Goal: Task Accomplishment & Management: Use online tool/utility

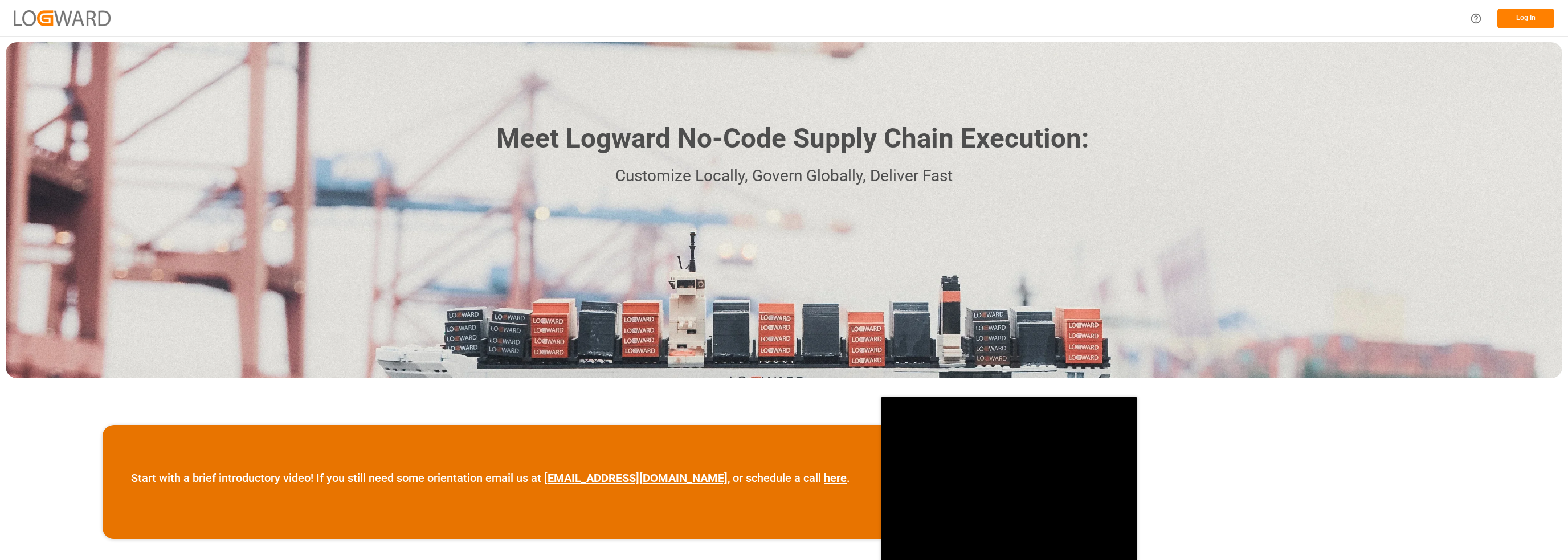
click at [1512, 24] on button "Log In" at bounding box center [1526, 18] width 57 height 20
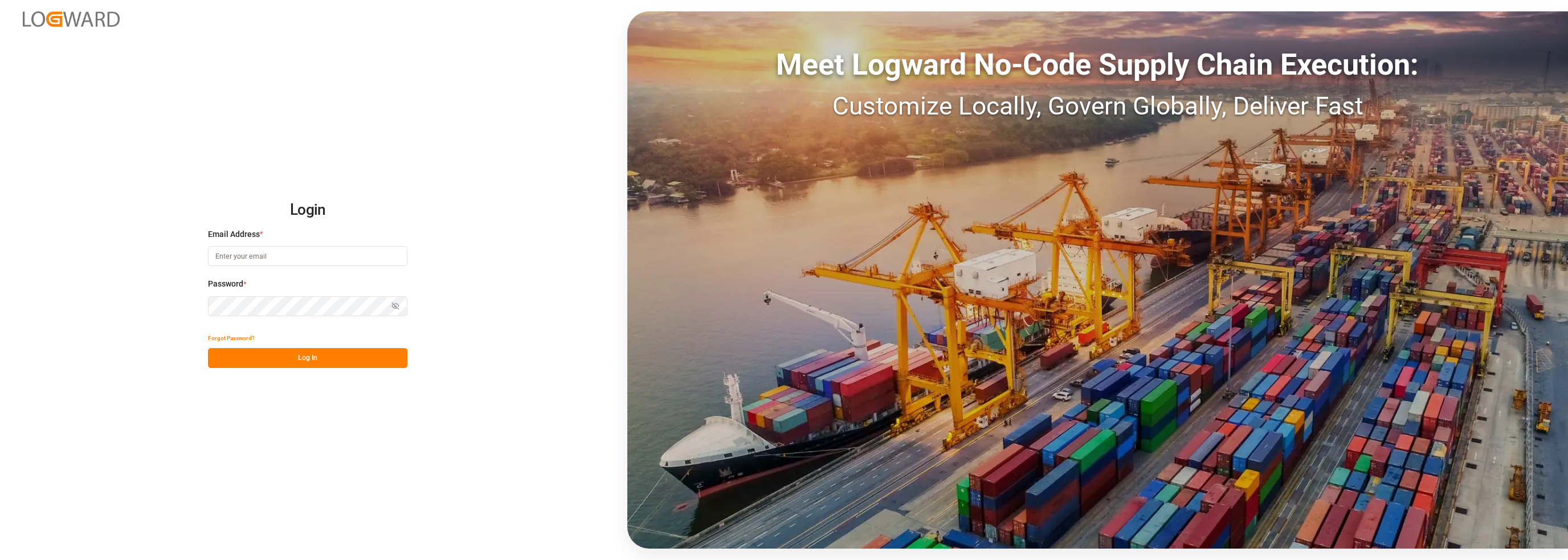
type input "[PERSON_NAME][EMAIL_ADDRESS][DOMAIN_NAME]"
click at [307, 361] on button "Log In" at bounding box center [307, 358] width 199 height 20
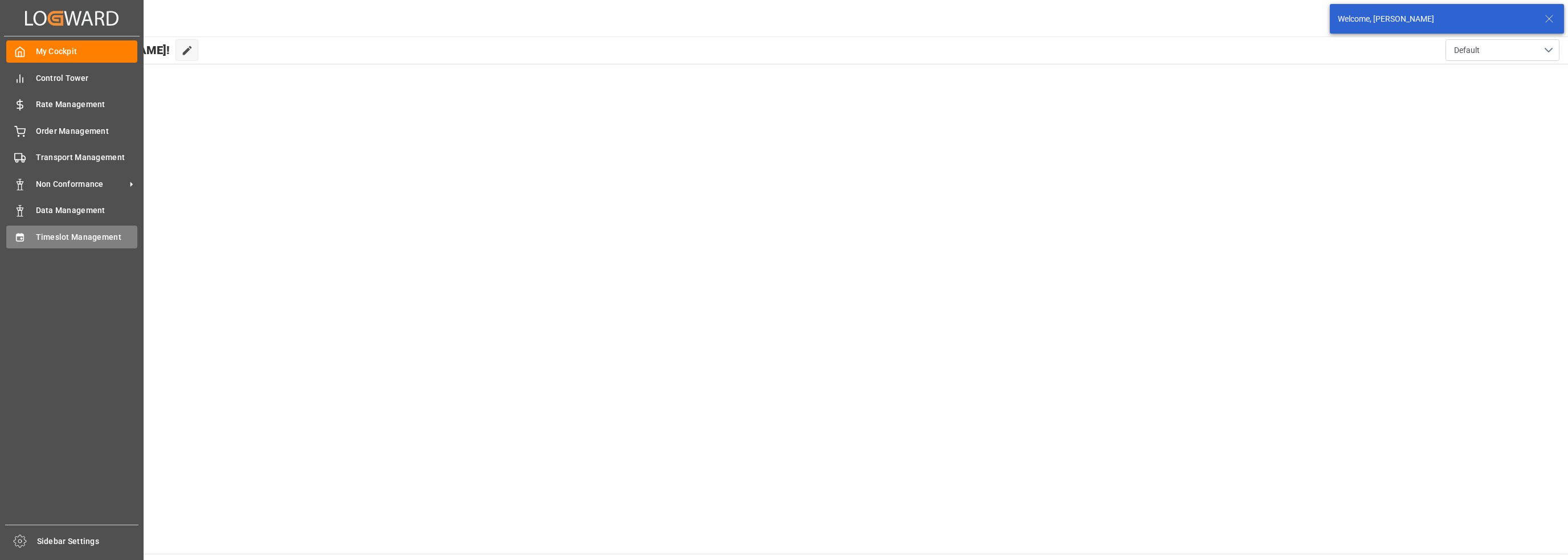
click at [27, 236] on div "Timeslot Management Timeslot Management" at bounding box center [72, 237] width 131 height 22
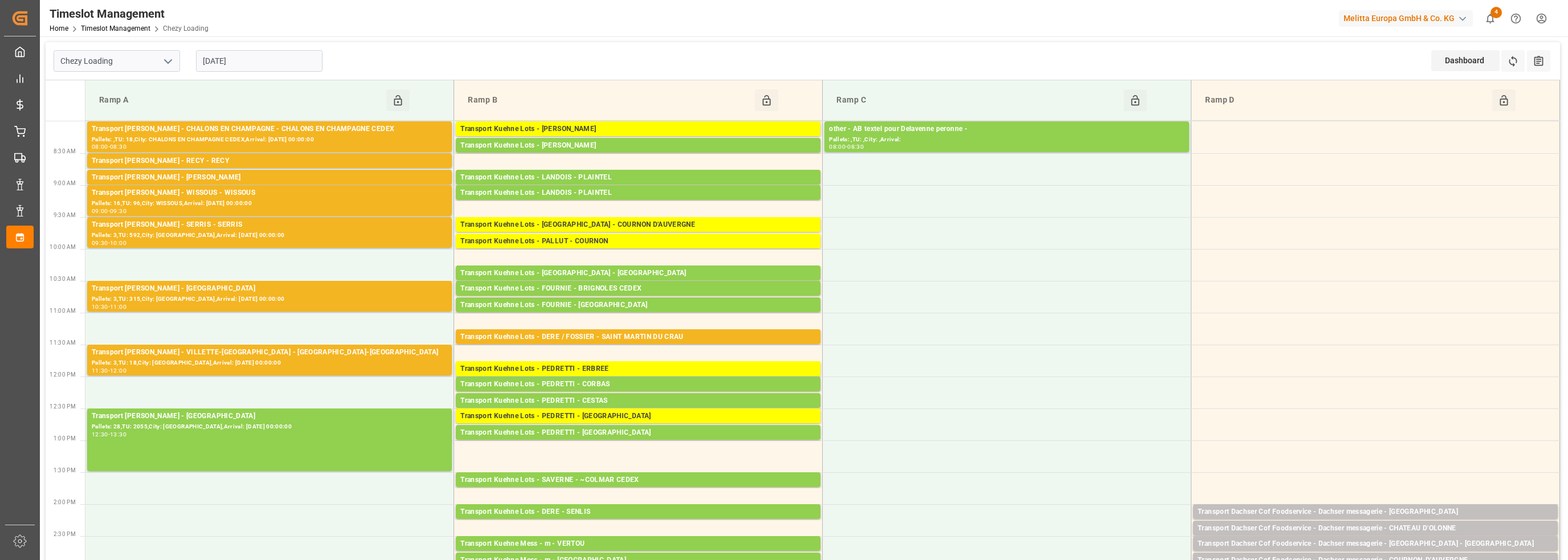
click at [239, 54] on input "[DATE]" at bounding box center [259, 61] width 126 height 22
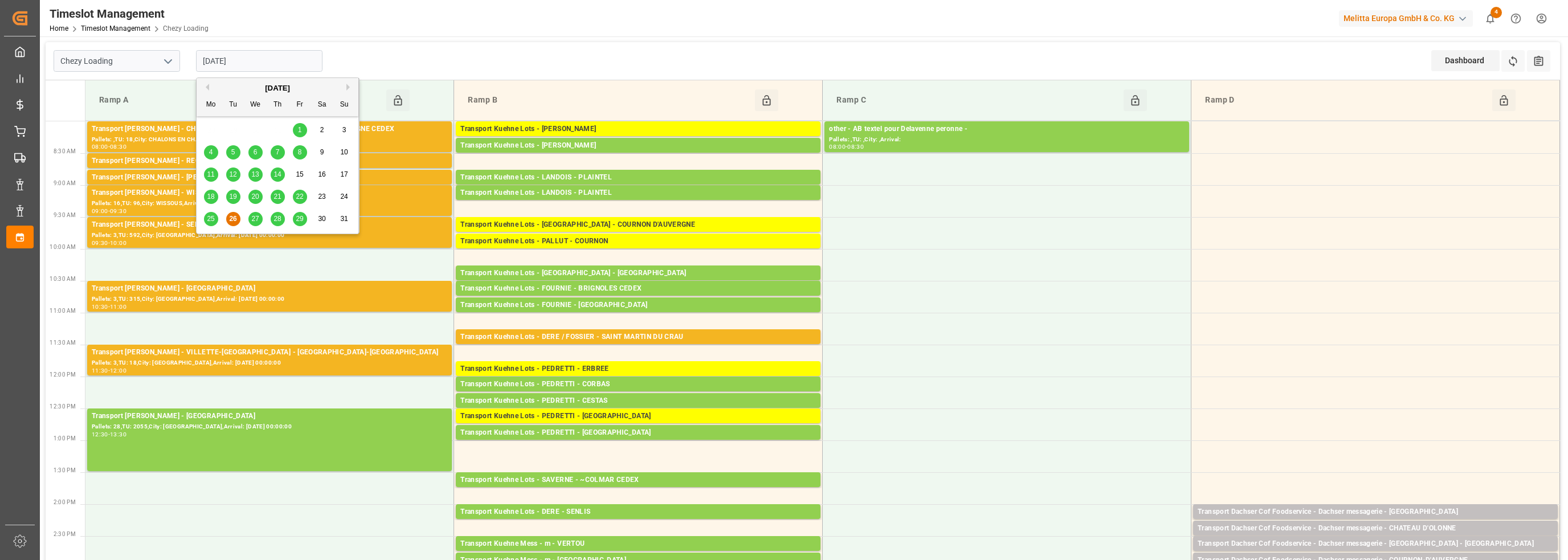
click at [158, 48] on div "Chezy Loading" at bounding box center [116, 61] width 142 height 37
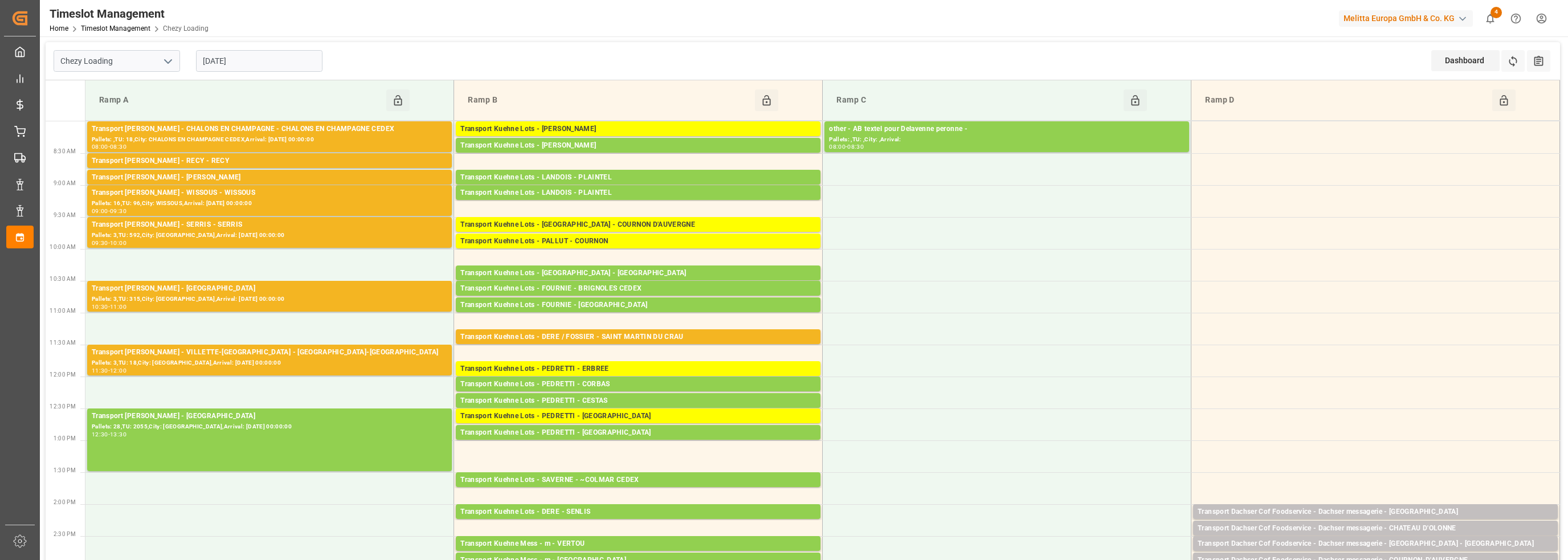
click at [168, 58] on icon "open menu" at bounding box center [168, 61] width 13 height 13
click at [110, 113] on div "Chezy Unloading" at bounding box center [116, 111] width 125 height 26
type input "Chezy Unloading"
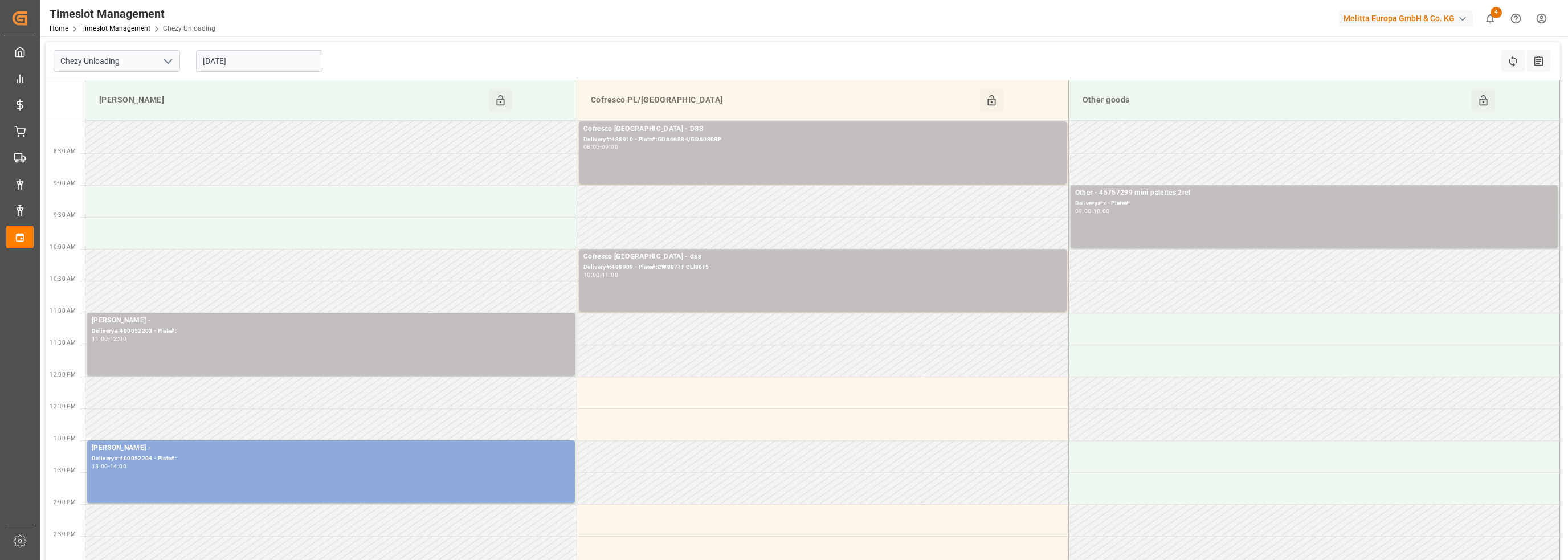
click at [244, 57] on input "[DATE]" at bounding box center [259, 61] width 126 height 22
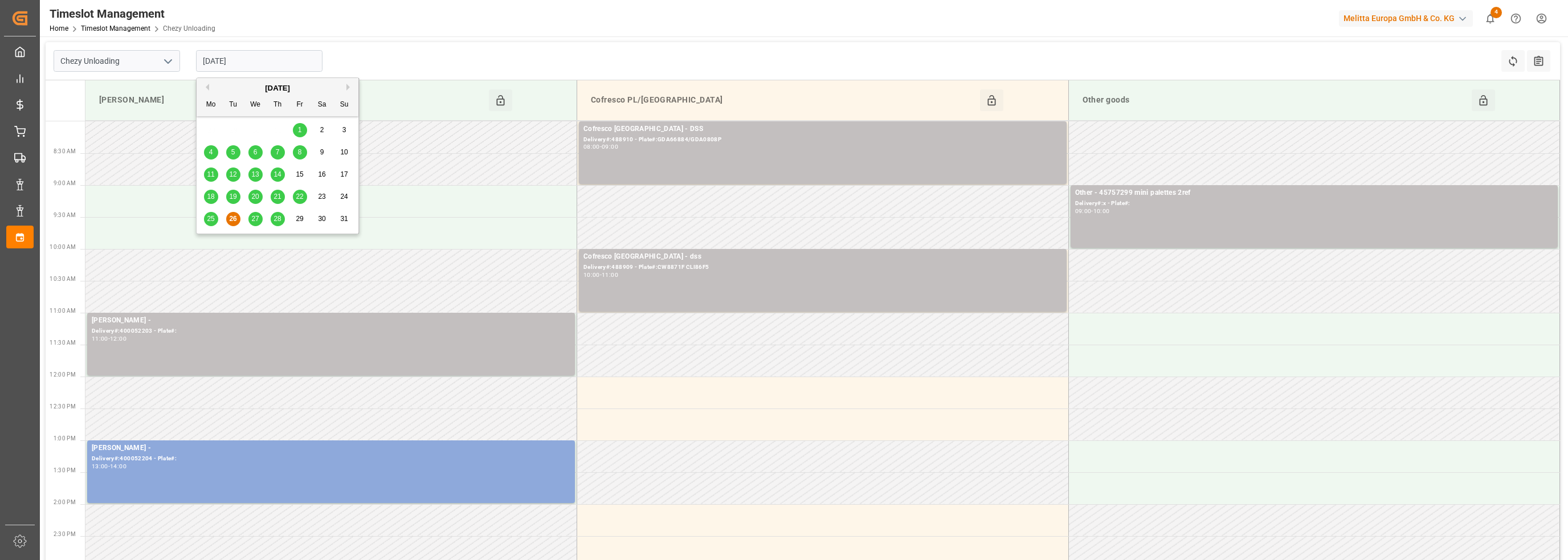
click at [257, 223] on span "27" at bounding box center [254, 219] width 7 height 8
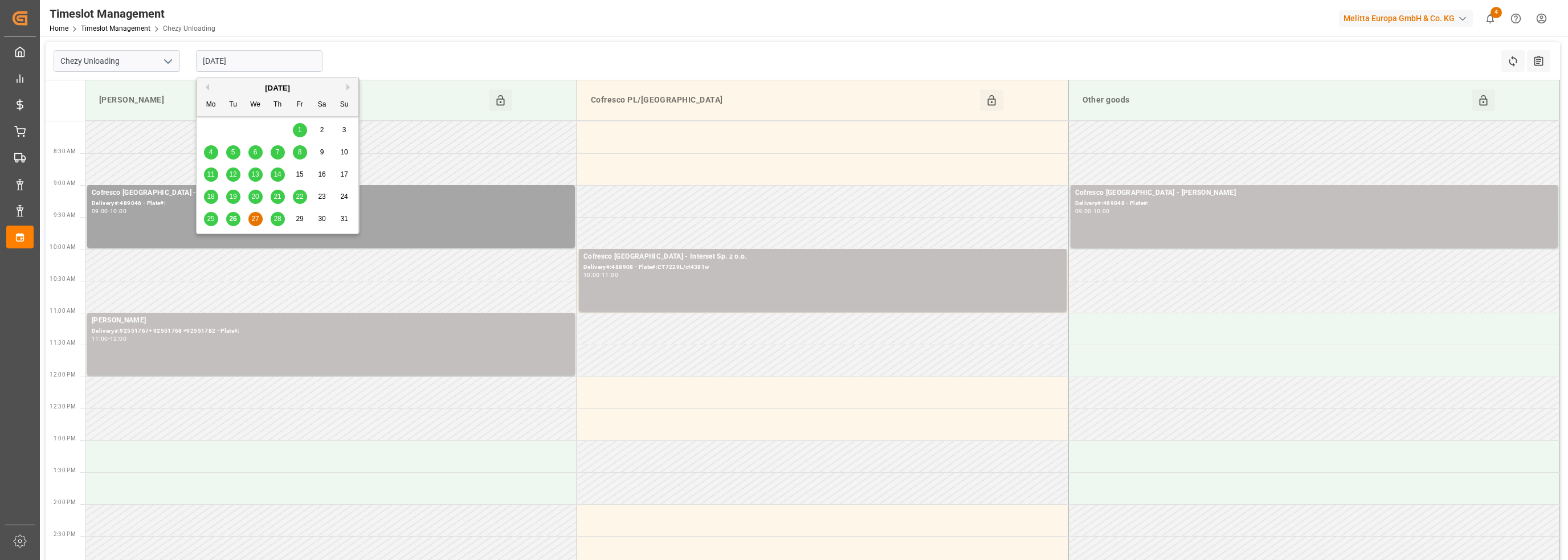
click at [233, 62] on input "[DATE]" at bounding box center [259, 61] width 126 height 22
click at [273, 217] on span "28" at bounding box center [277, 219] width 7 height 8
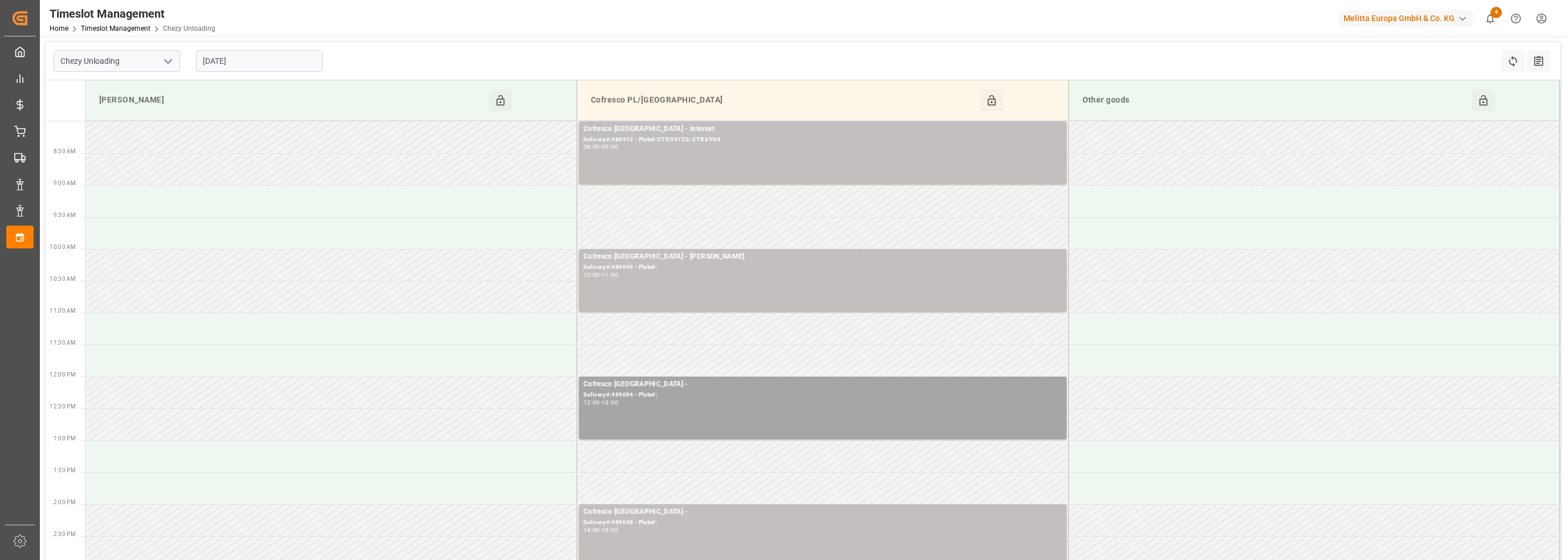
click at [233, 64] on input "[DATE]" at bounding box center [259, 61] width 126 height 22
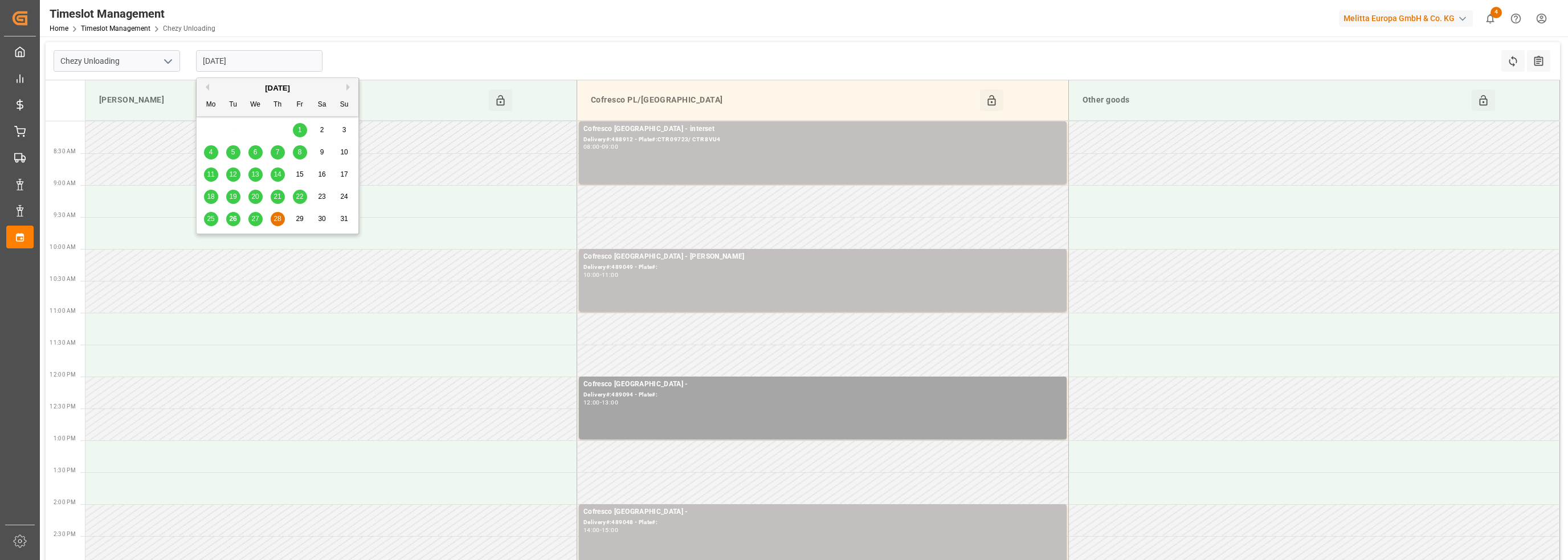
click at [300, 219] on span "29" at bounding box center [299, 219] width 7 height 8
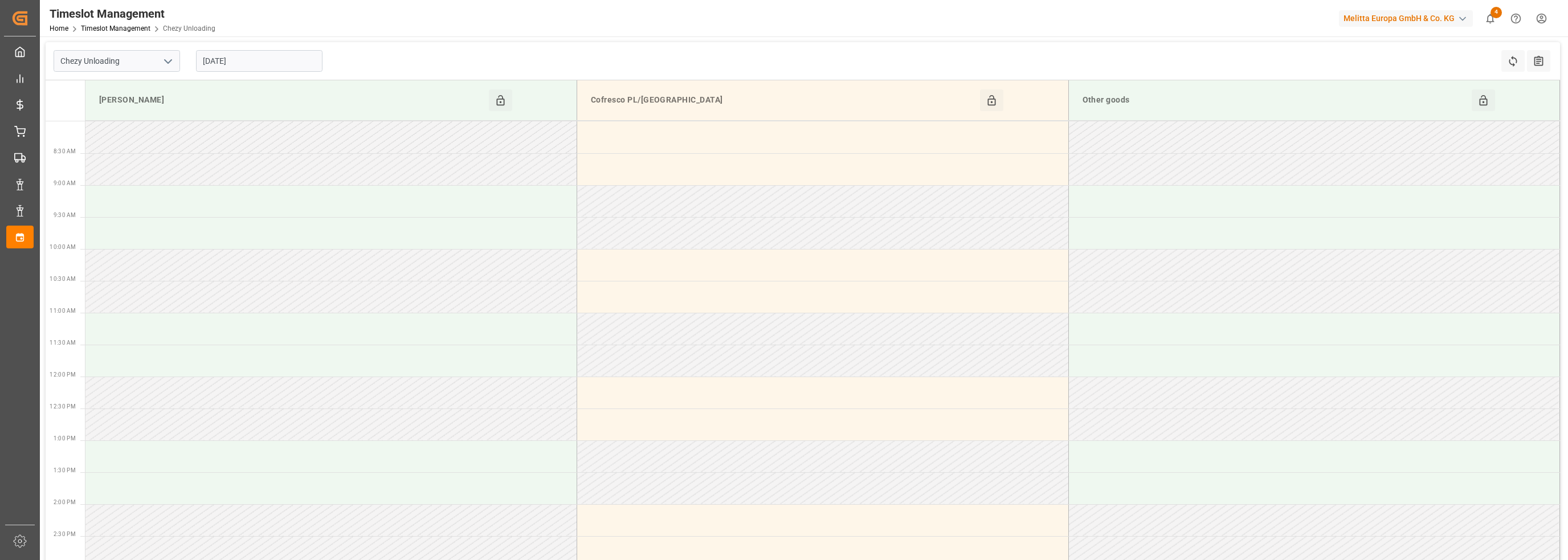
click at [237, 63] on input "[DATE]" at bounding box center [259, 61] width 126 height 22
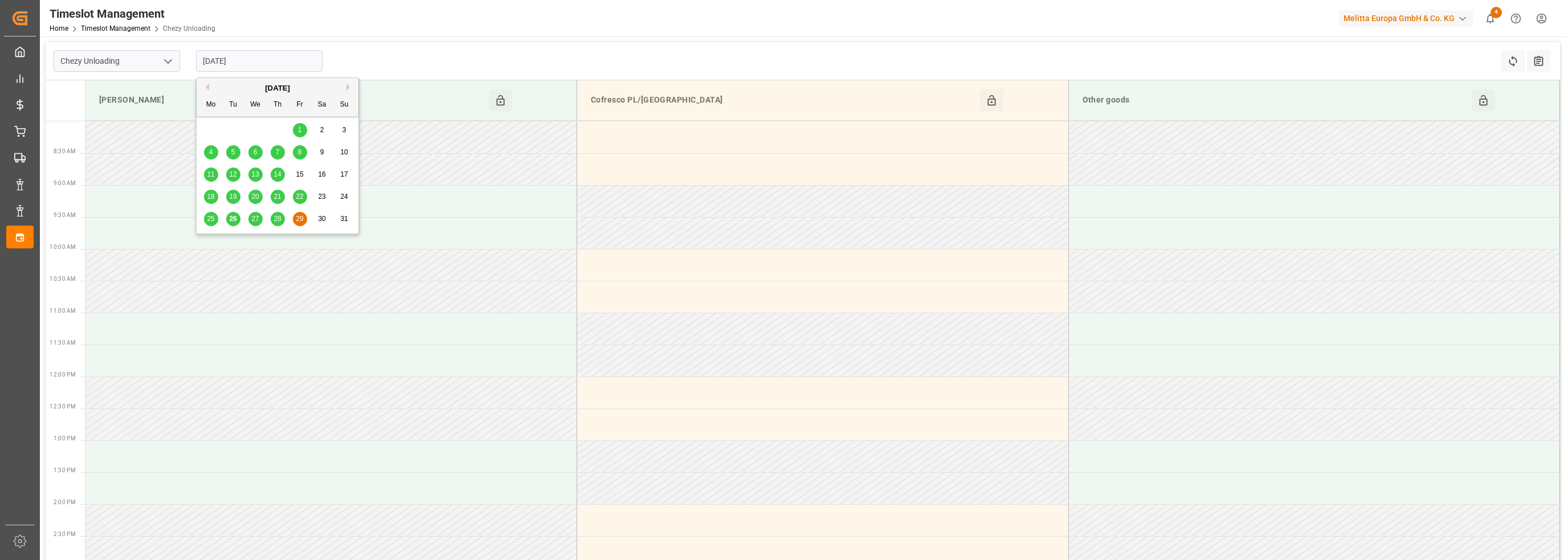
click at [347, 86] on button "Next Month" at bounding box center [350, 87] width 7 height 7
click at [214, 127] on div "1" at bounding box center [210, 130] width 14 height 13
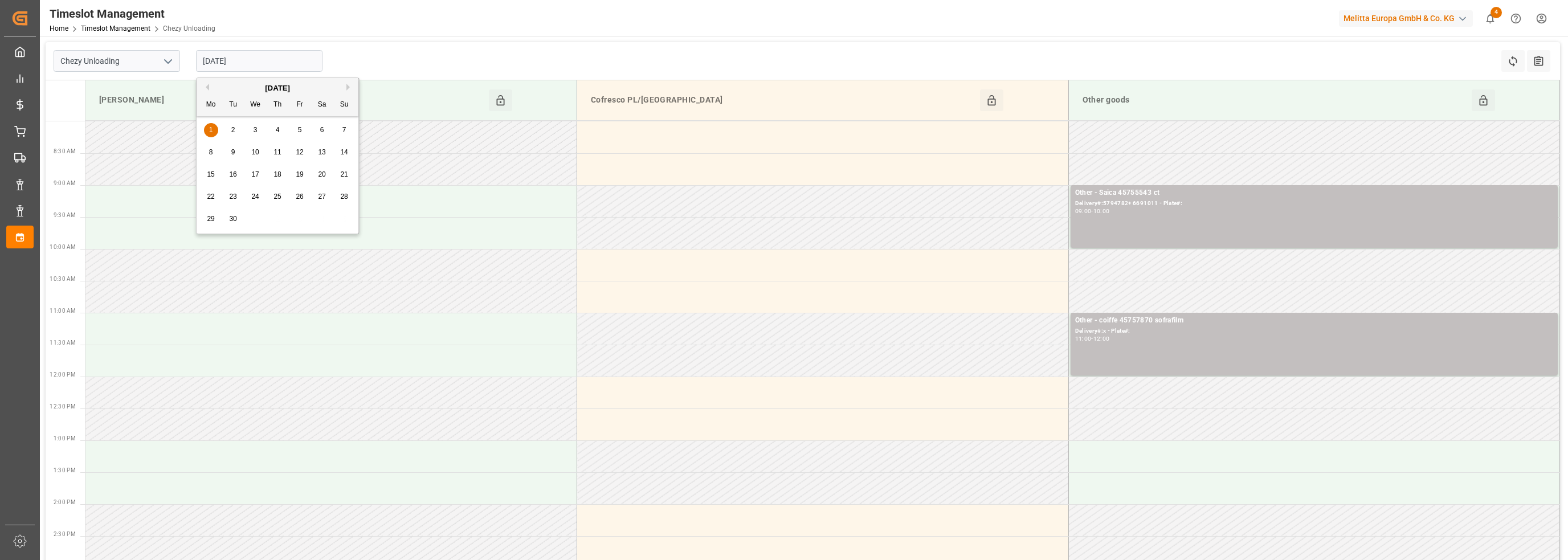
click at [229, 59] on input "[DATE]" at bounding box center [259, 61] width 126 height 22
click at [233, 131] on span "2" at bounding box center [233, 130] width 4 height 8
type input "[DATE]"
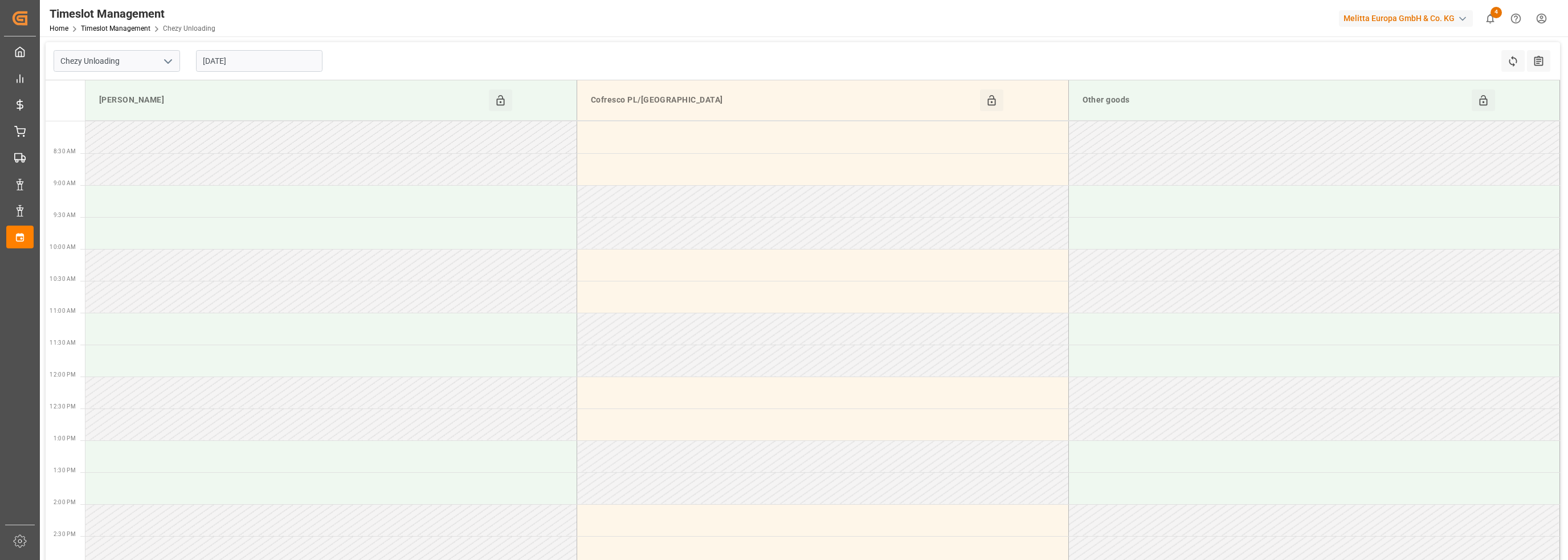
click at [171, 60] on polyline "open menu" at bounding box center [168, 61] width 7 height 3
click at [143, 79] on div "Chezy Loading" at bounding box center [116, 86] width 125 height 26
type input "Chezy Loading"
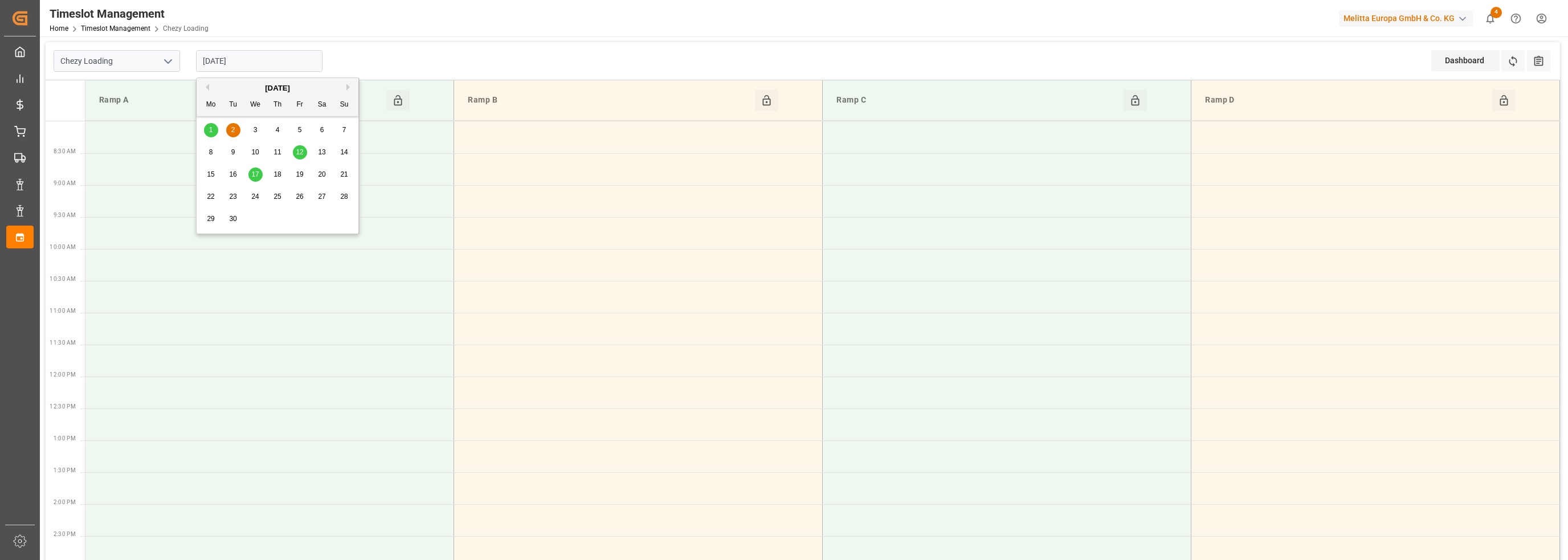
click at [237, 62] on input "[DATE]" at bounding box center [259, 61] width 126 height 22
click at [208, 86] on button "Previous Month" at bounding box center [205, 87] width 7 height 7
click at [234, 219] on span "26" at bounding box center [233, 219] width 7 height 8
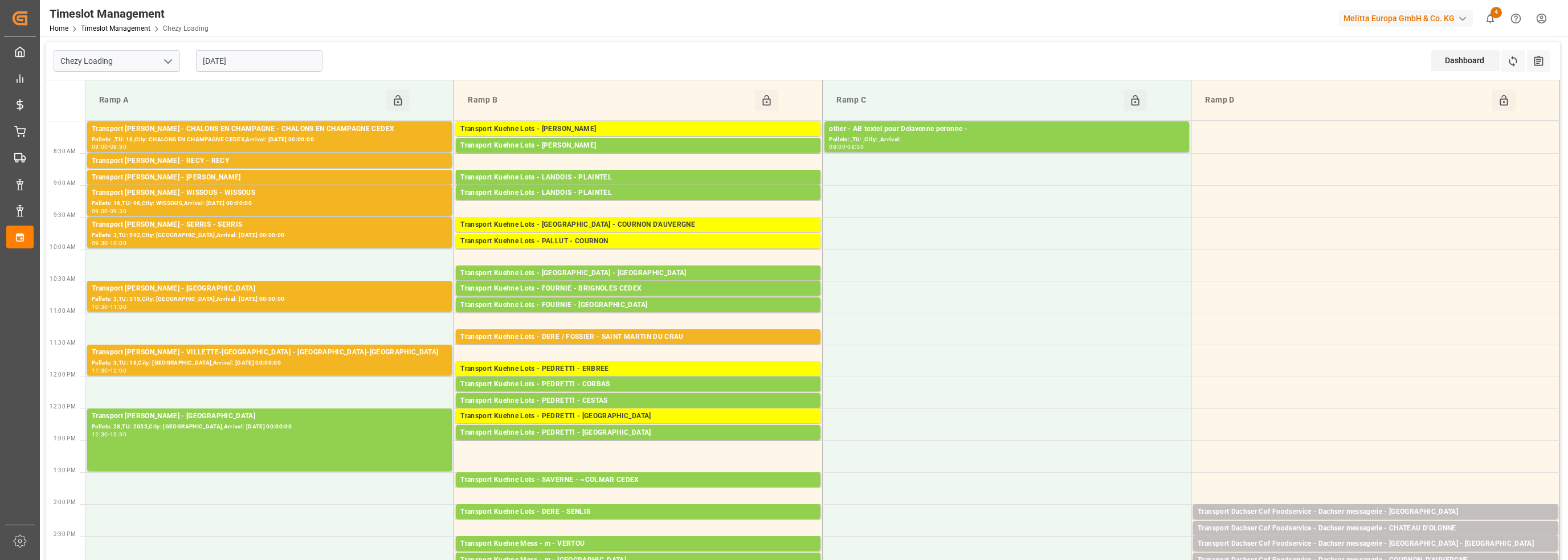
click at [223, 64] on input "[DATE]" at bounding box center [259, 61] width 126 height 22
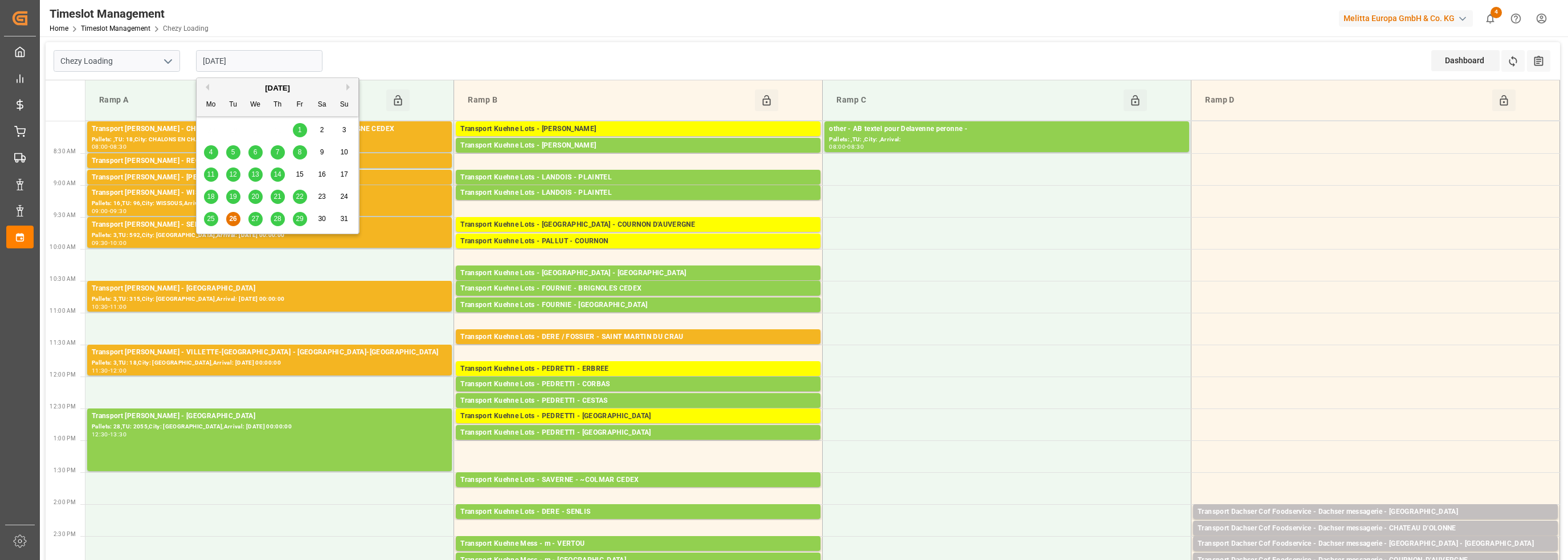
click at [260, 220] on div "27" at bounding box center [255, 219] width 14 height 13
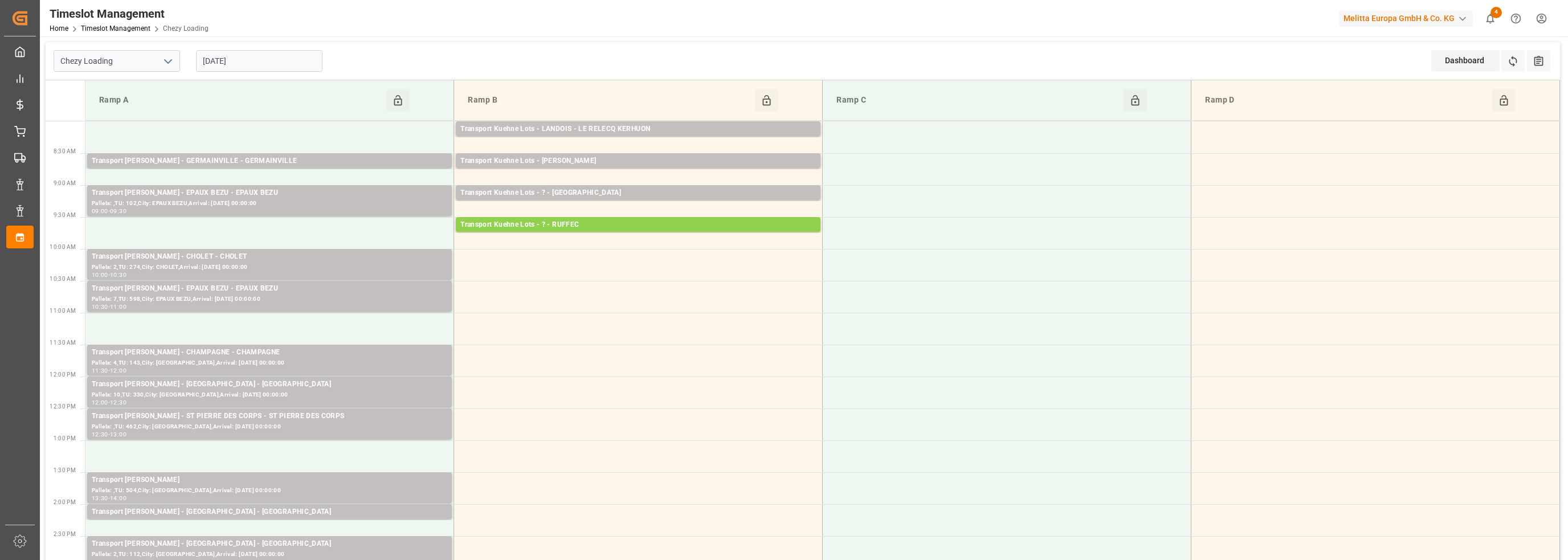
click at [243, 64] on input "[DATE]" at bounding box center [259, 61] width 126 height 22
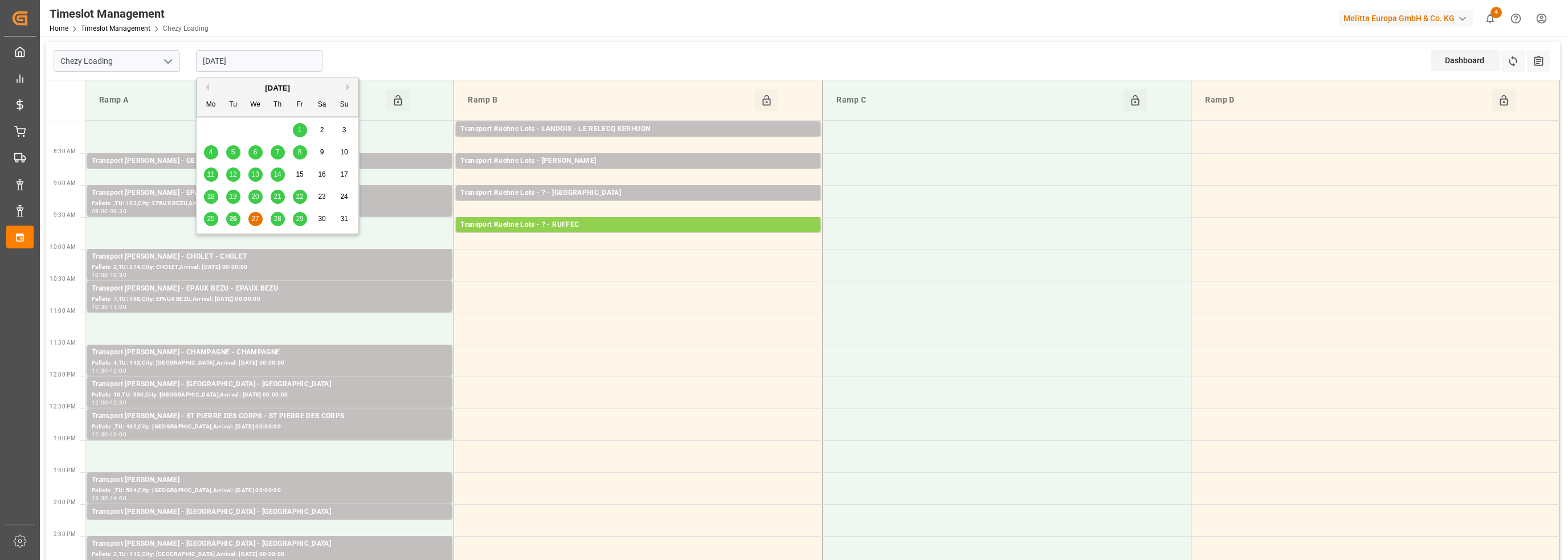
click at [277, 224] on div "28" at bounding box center [278, 219] width 14 height 13
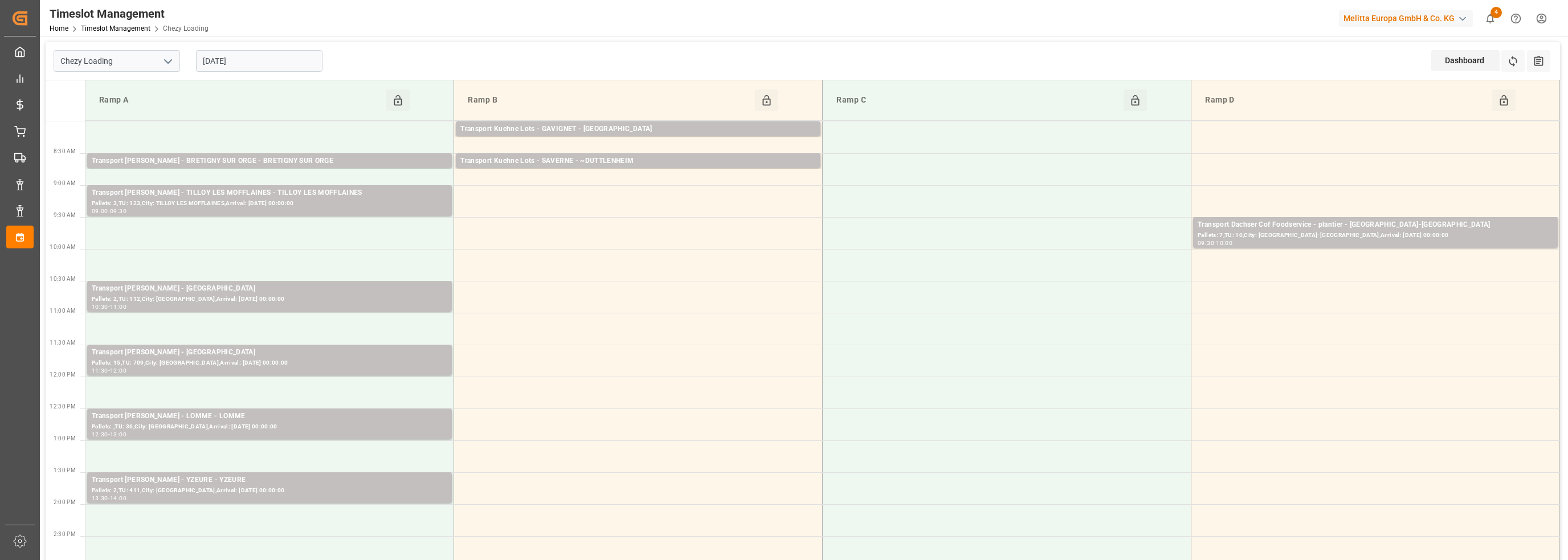
click at [229, 53] on input "[DATE]" at bounding box center [259, 61] width 126 height 22
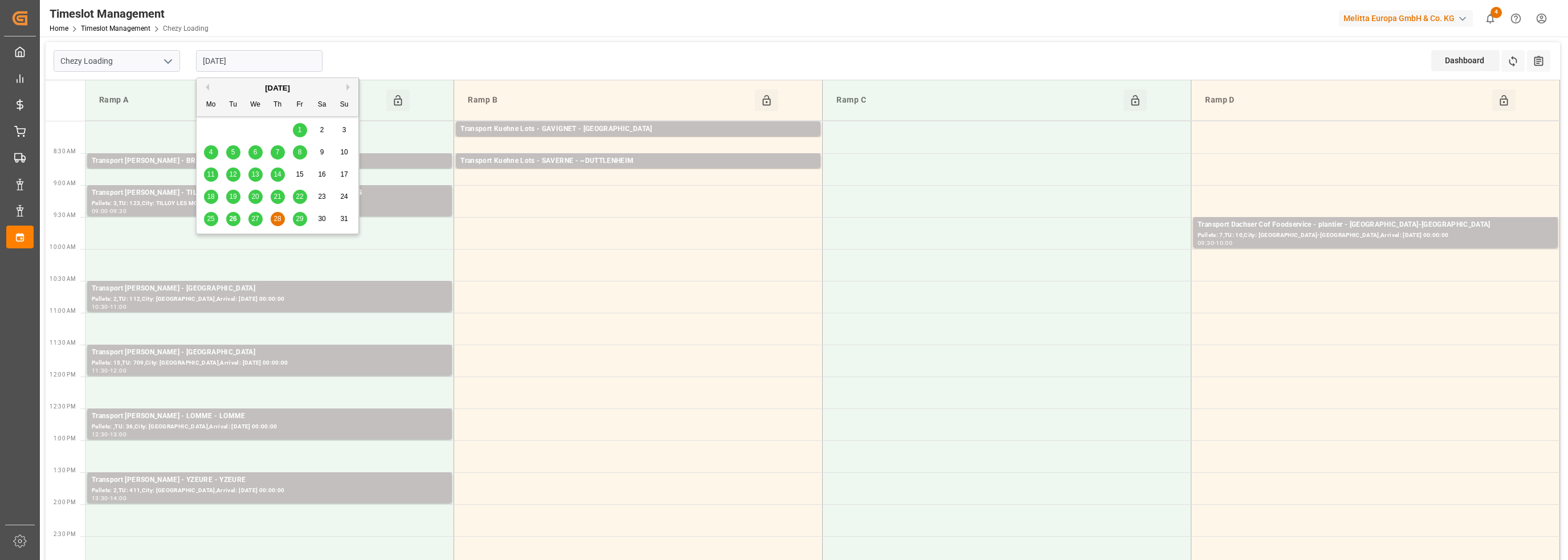
click at [299, 219] on span "29" at bounding box center [299, 219] width 7 height 8
type input "[DATE]"
